Goal: Find specific page/section: Find specific page/section

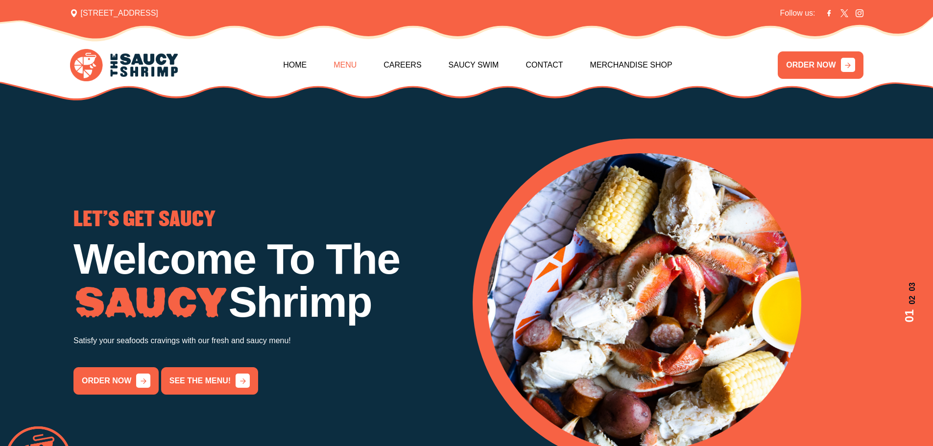
click at [347, 62] on link "Menu" at bounding box center [345, 65] width 23 height 42
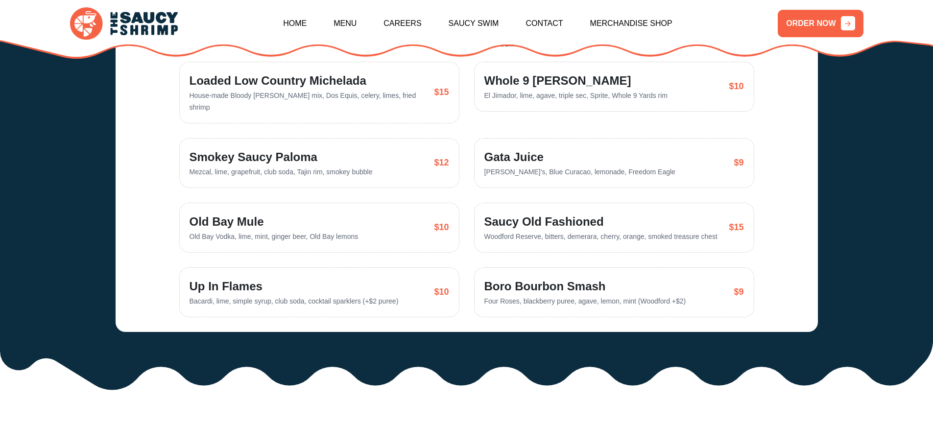
scroll to position [2320, 0]
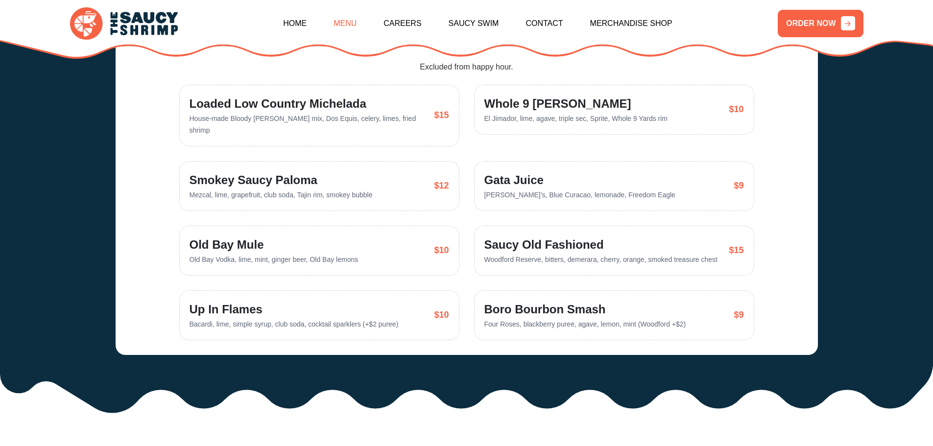
click at [355, 28] on link "Menu" at bounding box center [345, 23] width 23 height 42
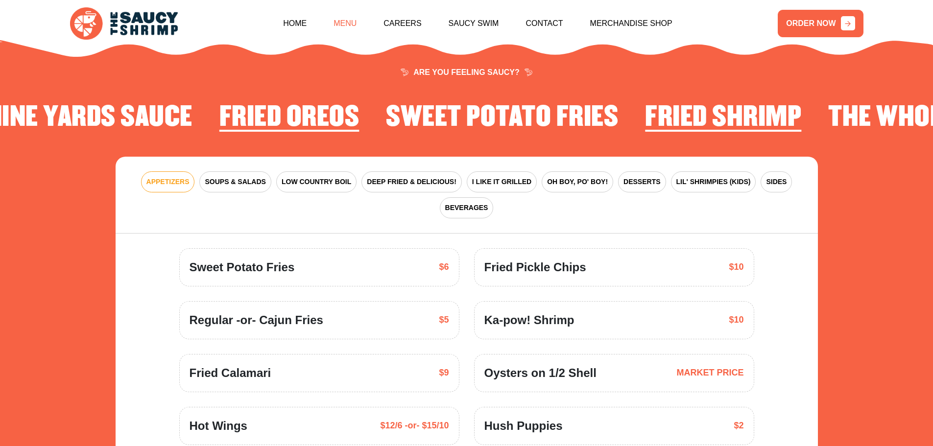
scroll to position [1439, 0]
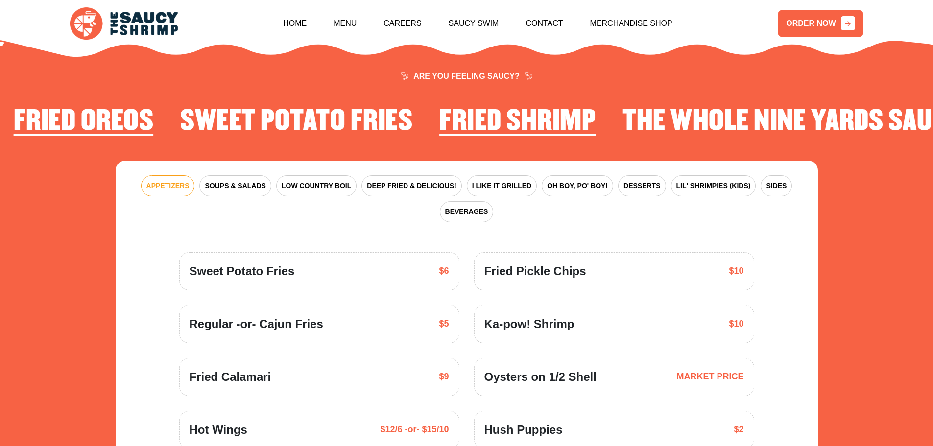
drag, startPoint x: 538, startPoint y: 101, endPoint x: 261, endPoint y: 117, distance: 278.2
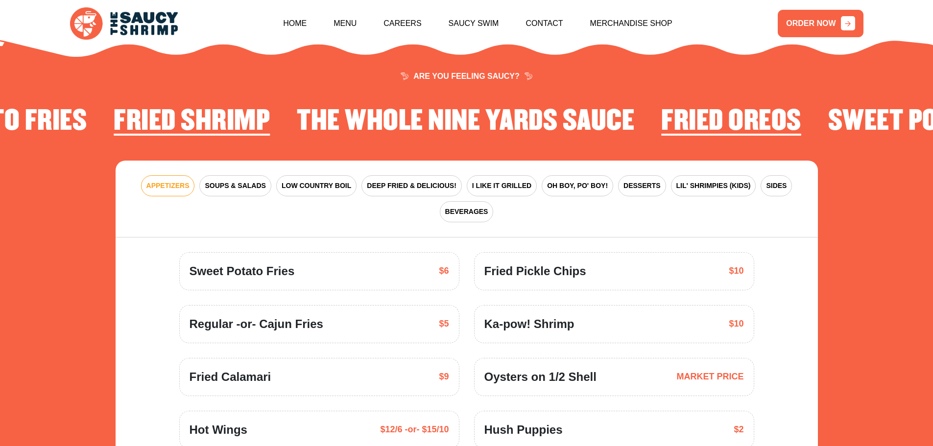
click at [575, 110] on h2 "The Whole Nine Yards Sauce" at bounding box center [465, 121] width 337 height 30
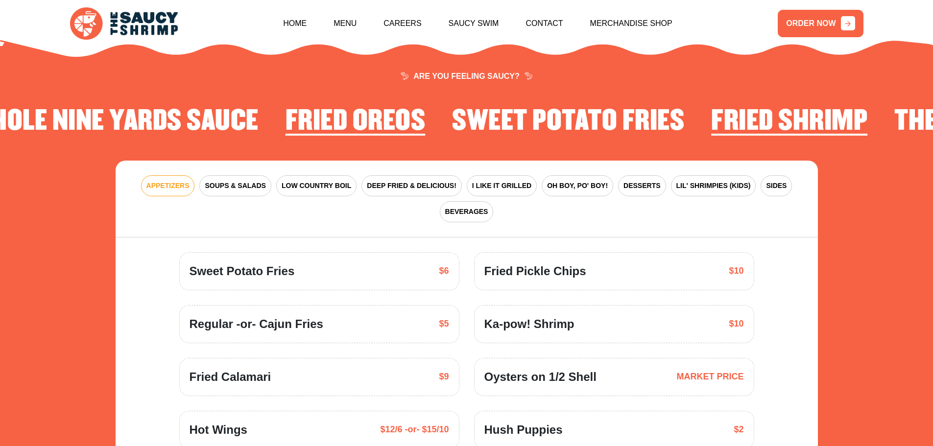
drag, startPoint x: 758, startPoint y: 111, endPoint x: 386, endPoint y: 120, distance: 372.3
click at [386, 120] on h2 "Fried Oreos" at bounding box center [356, 121] width 140 height 30
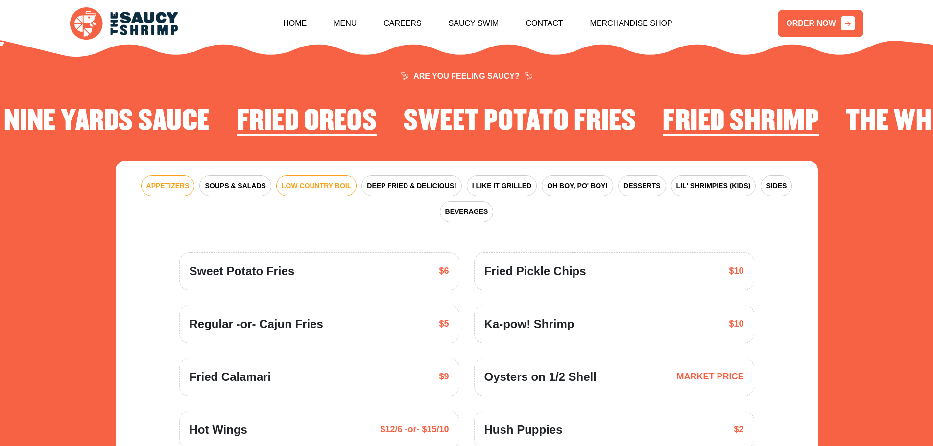
click at [282, 181] on span "LOW COUNTRY BOIL" at bounding box center [317, 186] width 70 height 10
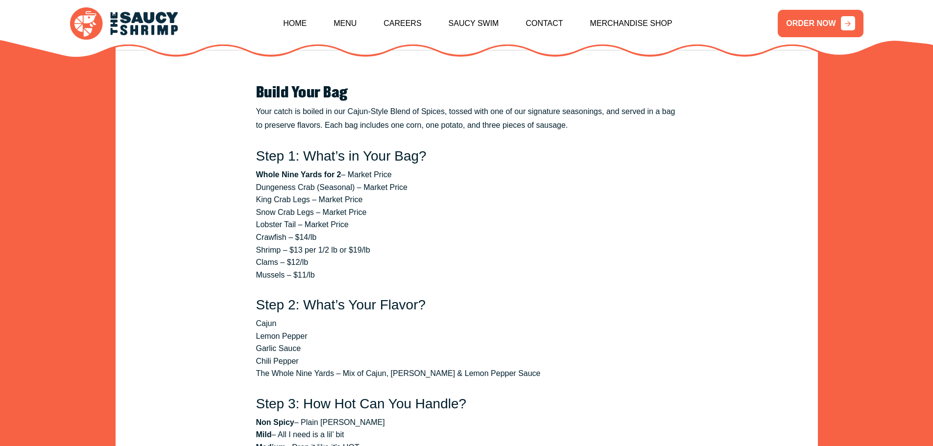
scroll to position [1634, 0]
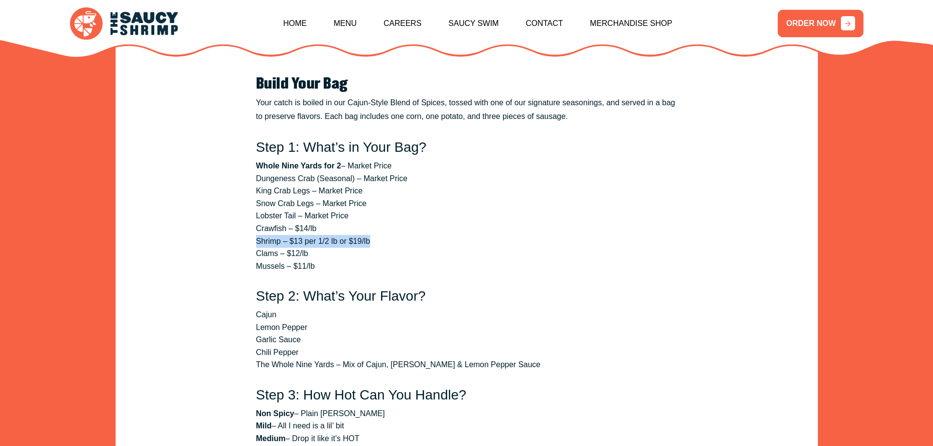
drag, startPoint x: 375, startPoint y: 228, endPoint x: 249, endPoint y: 224, distance: 125.4
click at [249, 224] on section "Build Your Bag Your catch is boiled in our Cajun-Style Blend of Spices, tossed …" at bounding box center [466, 303] width 441 height 494
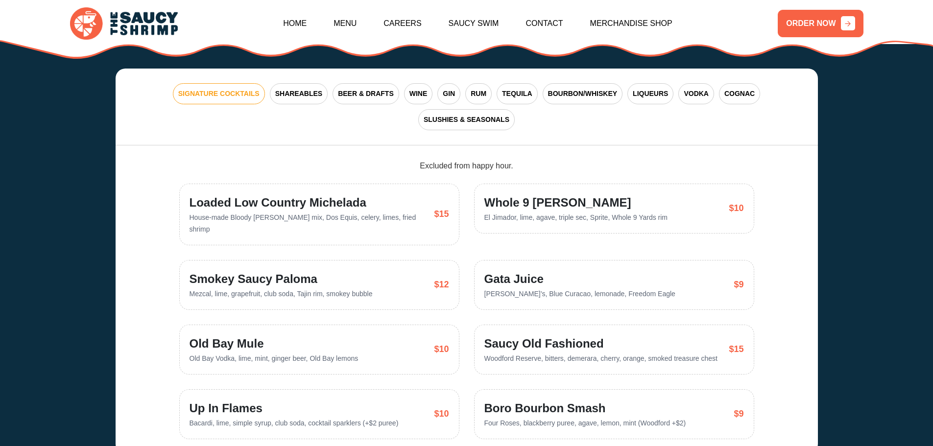
scroll to position [2565, 0]
